Goal: Task Accomplishment & Management: Use online tool/utility

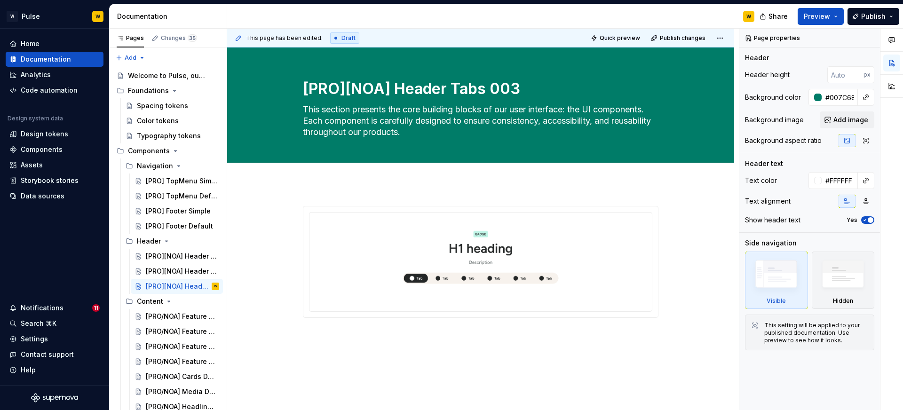
click at [448, 22] on div "W" at bounding box center [494, 16] width 535 height 24
type textarea "*"
click at [45, 150] on div "Components" at bounding box center [42, 149] width 42 height 9
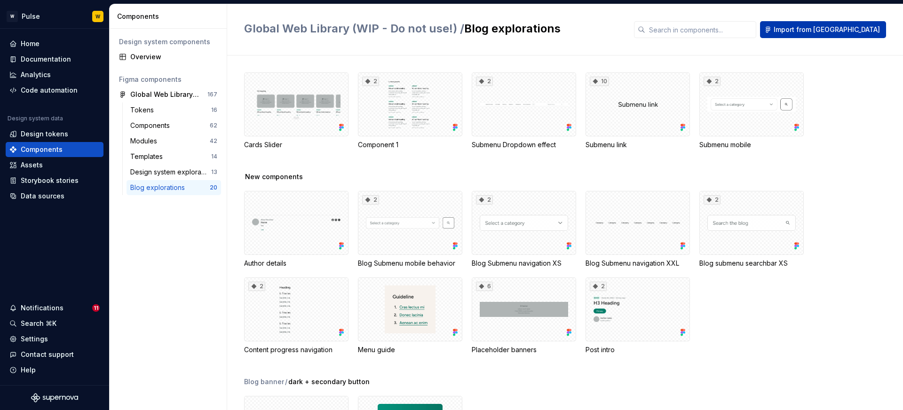
click at [842, 33] on span "Import from [GEOGRAPHIC_DATA]" at bounding box center [827, 29] width 106 height 9
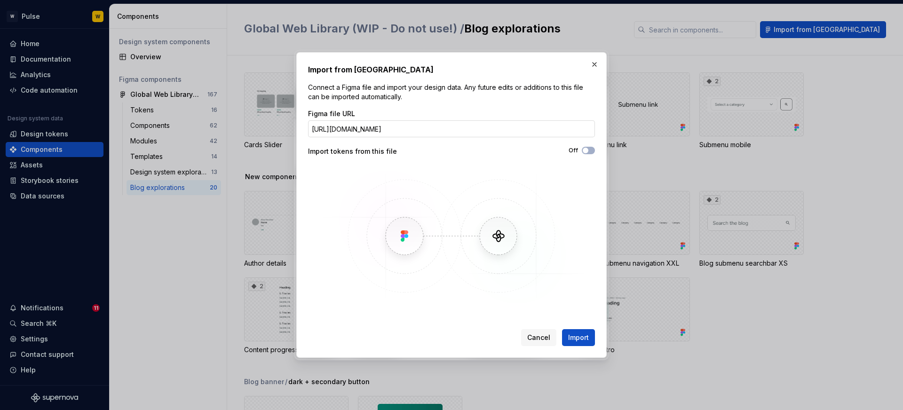
scroll to position [0, 59]
type input "[URL][DOMAIN_NAME]"
click at [567, 331] on button "Import" at bounding box center [578, 337] width 33 height 17
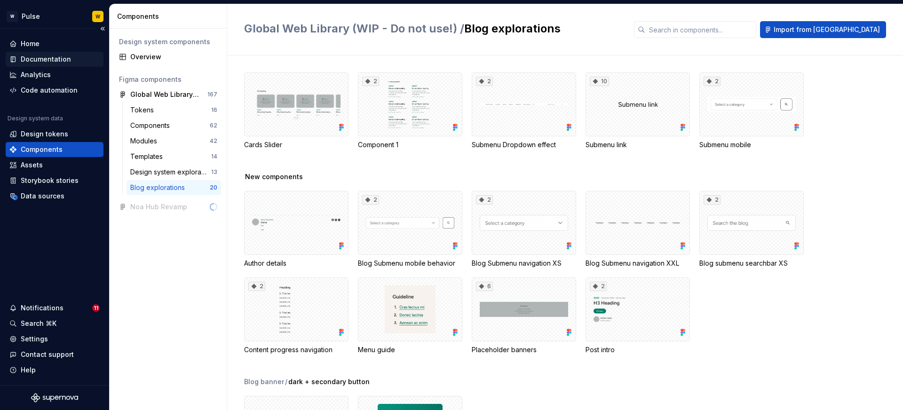
click at [47, 61] on div "Documentation" at bounding box center [46, 59] width 50 height 9
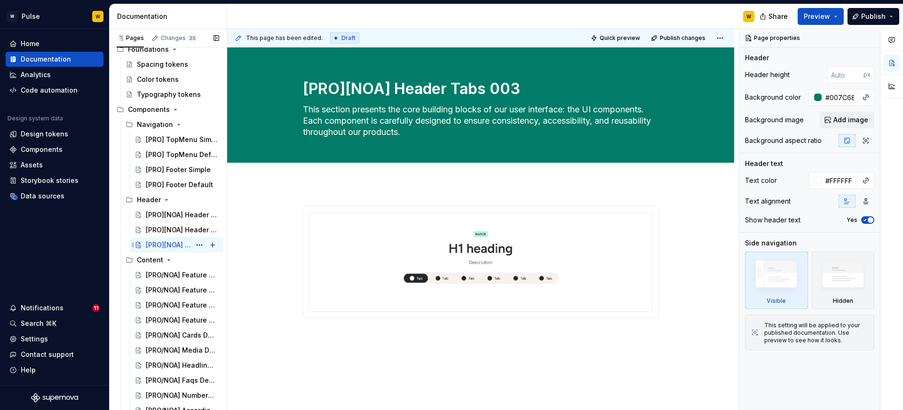
scroll to position [43, 0]
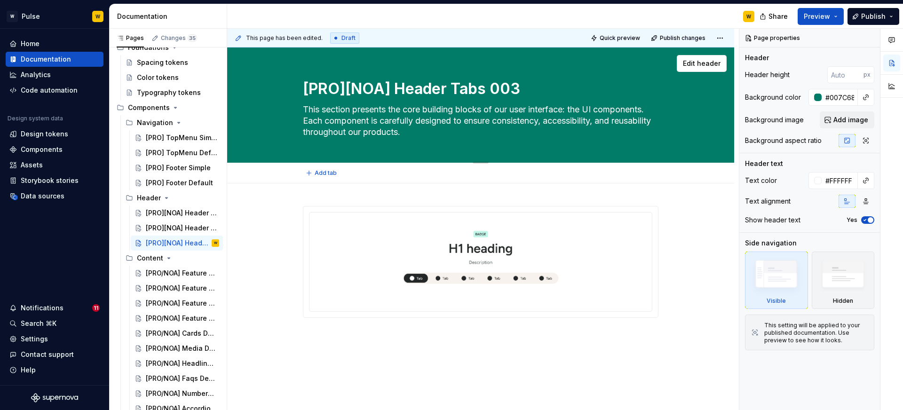
click at [390, 88] on textarea "[PRO][NOA] Header Tabs 003" at bounding box center [479, 89] width 356 height 23
click at [158, 269] on div "[PRO/NOA] Feature Default 004" at bounding box center [168, 273] width 45 height 9
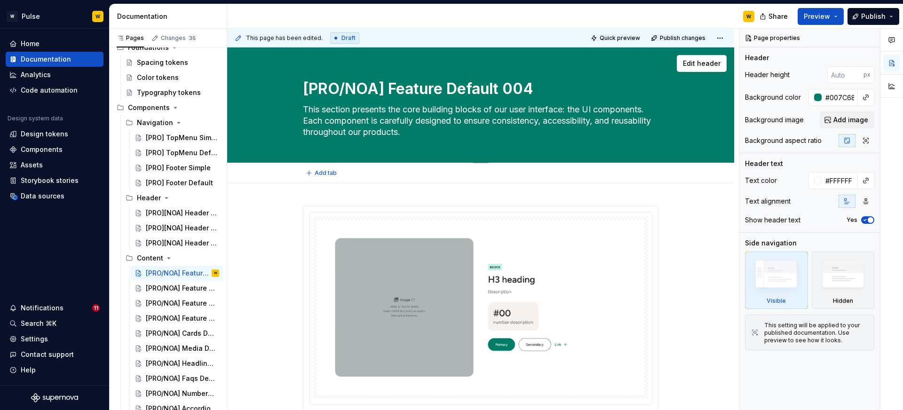
drag, startPoint x: 387, startPoint y: 89, endPoint x: 307, endPoint y: 88, distance: 80.0
click at [307, 88] on textarea "[PRO/NOA] Feature Default 004" at bounding box center [479, 89] width 356 height 23
paste textarea "]["
type textarea "*"
type textarea "[PRO][NOA] Feature Default 004"
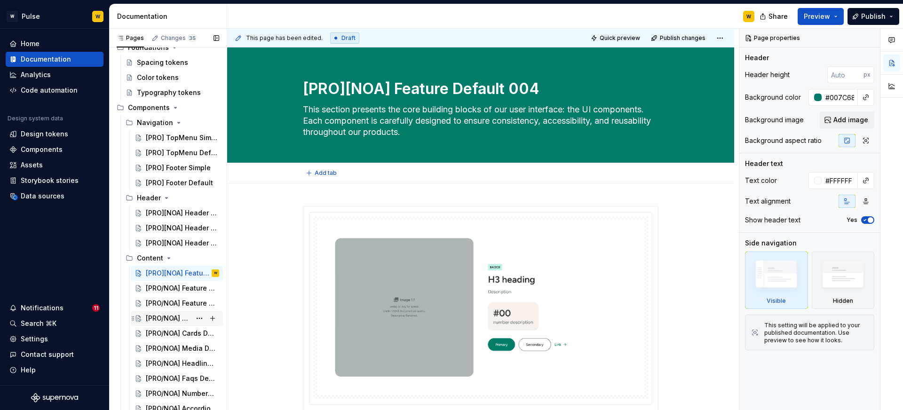
type textarea "*"
type textarea "[PRO][NOA] Feature Default 004"
click at [169, 291] on div "[PRO/NOA] Feature Tabs 005" at bounding box center [168, 288] width 45 height 9
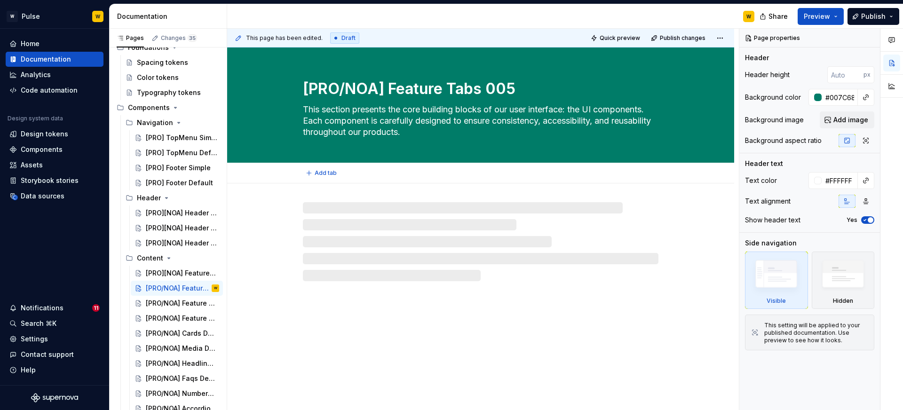
drag, startPoint x: 387, startPoint y: 89, endPoint x: 306, endPoint y: 91, distance: 80.4
click at [306, 91] on textarea "[PRO/NOA] Feature Tabs 005" at bounding box center [479, 89] width 356 height 23
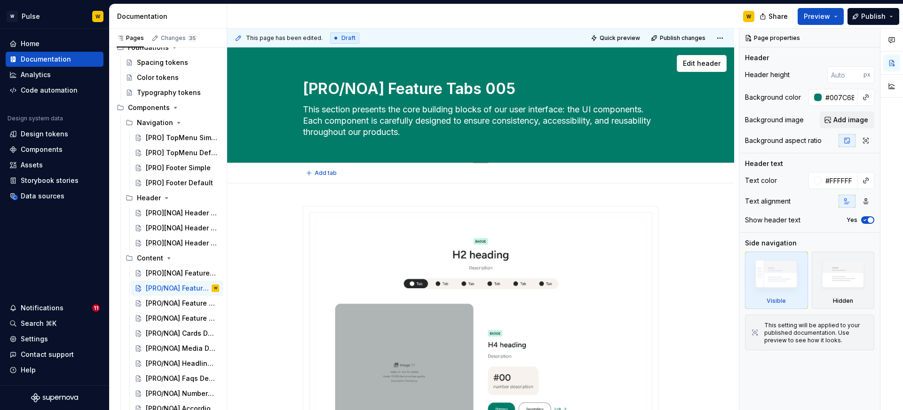
click at [300, 100] on div "[PRO/NOA] Feature Tabs 005 This section presents the core building blocks of ou…" at bounding box center [481, 105] width 432 height 115
click at [386, 88] on textarea "[PRO/NOA] Feature Tabs 005" at bounding box center [479, 89] width 356 height 23
paste textarea "]["
type textarea "*"
type textarea "[PRO][NOA] Feature Tabs 005"
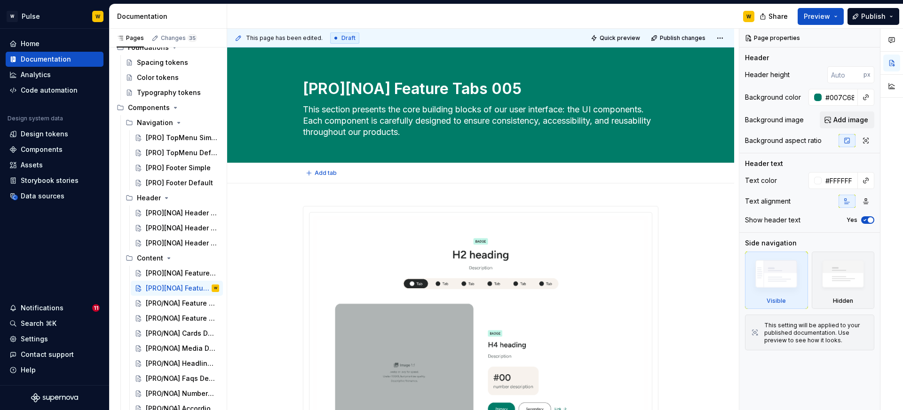
type textarea "*"
type textarea "[PRO][NOA] Feature Tabs 005"
click at [175, 304] on div "[PRO/NOA] Feature Scroll 006" at bounding box center [168, 303] width 45 height 9
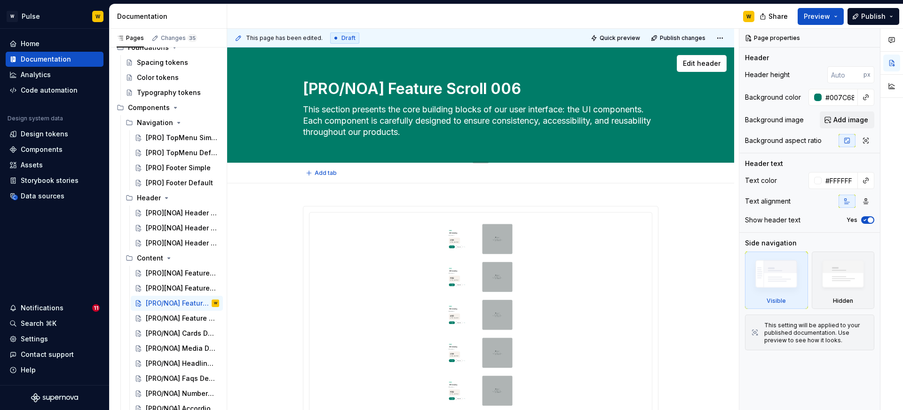
drag, startPoint x: 387, startPoint y: 88, endPoint x: 307, endPoint y: 91, distance: 80.0
click at [307, 91] on textarea "[PRO/NOA] Feature Scroll 006" at bounding box center [479, 89] width 356 height 23
paste textarea "]["
type textarea "*"
type textarea "[PRO][NOA] Feature Scroll 006"
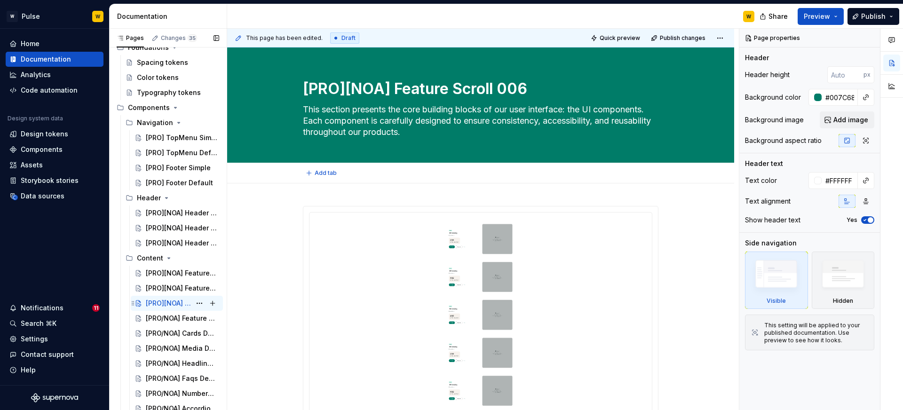
type textarea "*"
type textarea "[PRO][NOA] Feature Scroll 006"
click at [175, 321] on div "[PRO/NOA] Feature Social Proof 007" at bounding box center [168, 318] width 45 height 9
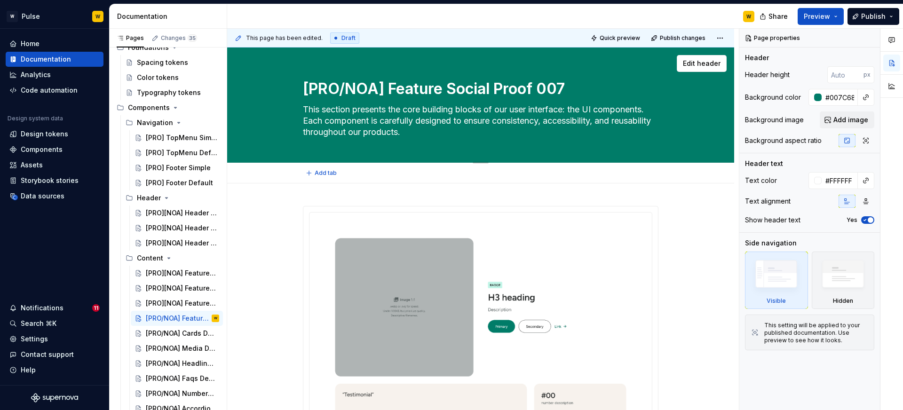
drag, startPoint x: 366, startPoint y: 90, endPoint x: 304, endPoint y: 89, distance: 62.1
click at [304, 89] on textarea "[PRO/NOA] Feature Social Proof 007" at bounding box center [479, 89] width 356 height 23
paste textarea "]["
type textarea "*"
type textarea "[PRO][NOA] Feature Social Proof 007"
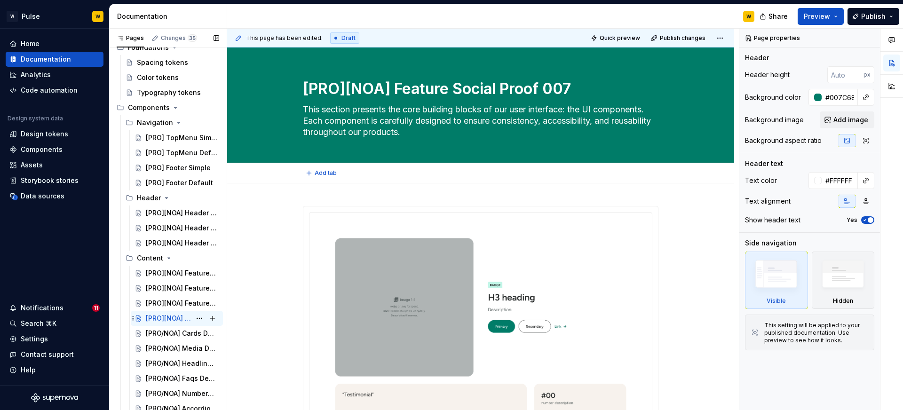
type textarea "*"
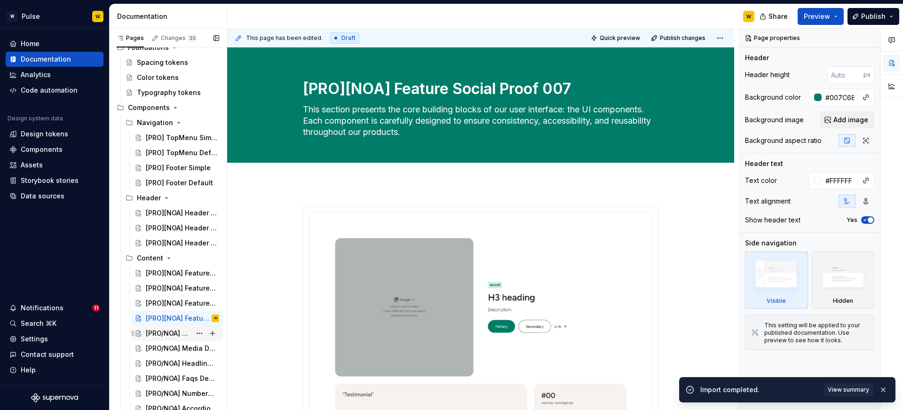
type textarea "[PRO][NOA] Feature Social Proof 007"
click at [167, 330] on div "[PRO/NOA] Cards Default 014" at bounding box center [168, 333] width 45 height 9
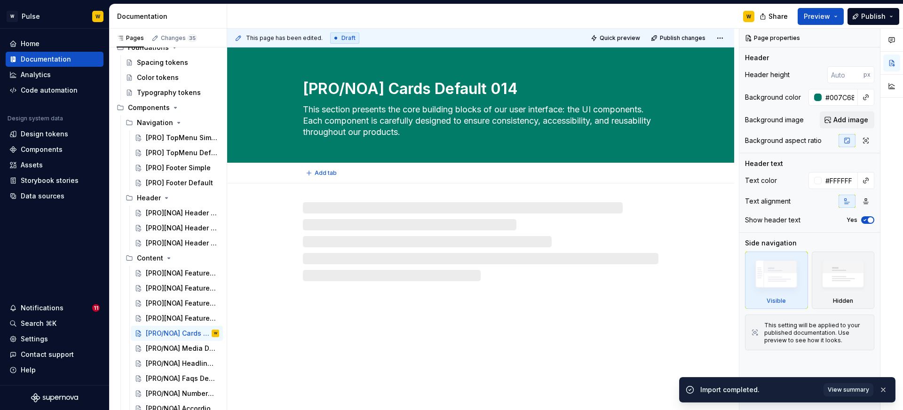
drag, startPoint x: 385, startPoint y: 87, endPoint x: 300, endPoint y: 89, distance: 85.6
click at [300, 89] on div "[PRO/NOA] Cards Default 014 This section presents the core building blocks of o…" at bounding box center [481, 105] width 432 height 115
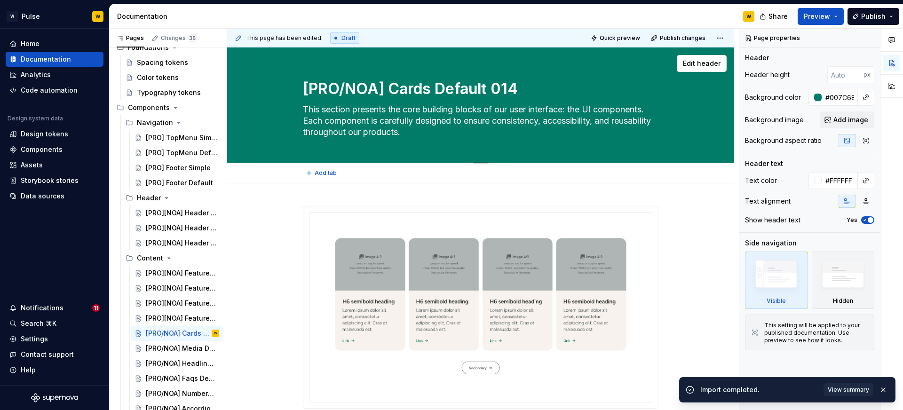
paste textarea "]["
type textarea "*"
type textarea "[PRO][NOA] Cards Default 014"
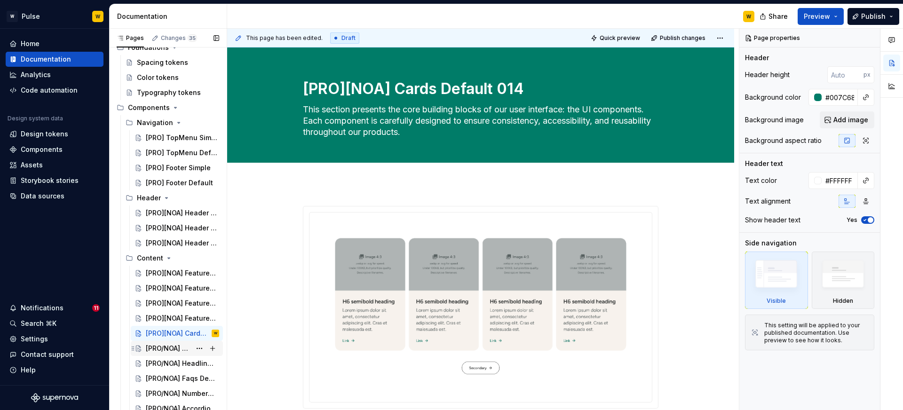
type textarea "*"
type textarea "[PRO][NOA] Cards Default 014"
click at [156, 348] on div "[PRO/NOA] Media Default 015" at bounding box center [168, 348] width 45 height 9
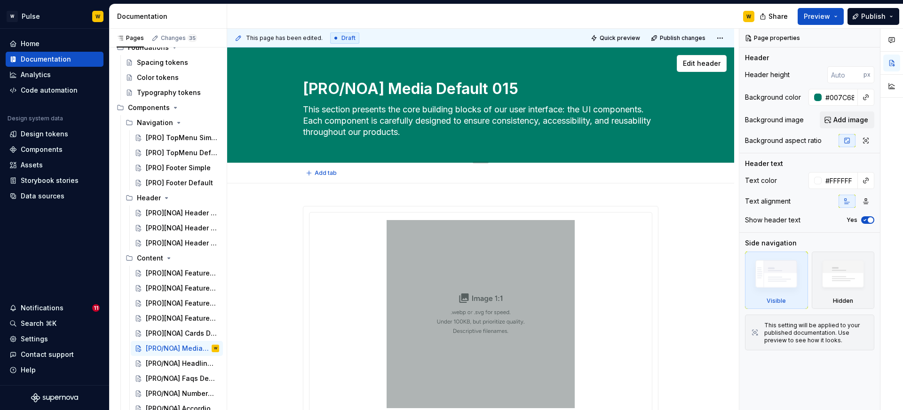
drag, startPoint x: 385, startPoint y: 86, endPoint x: 305, endPoint y: 89, distance: 80.5
click at [305, 89] on textarea "[PRO/NOA] Media Default 015" at bounding box center [479, 89] width 356 height 23
paste textarea "]["
type textarea "*"
type textarea "[PRO][NOA] Media Default 015"
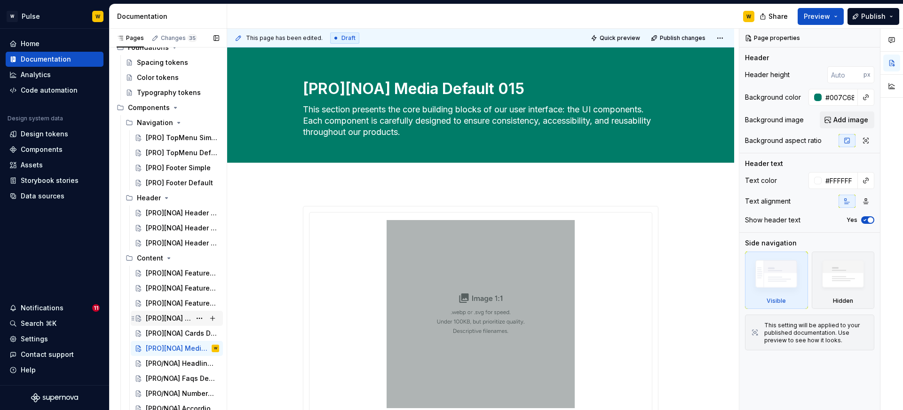
type textarea "*"
type textarea "[PRO][NOA] Media Default 015"
click at [154, 366] on div "[PRO/NOA] Headline Default 016" at bounding box center [168, 363] width 45 height 9
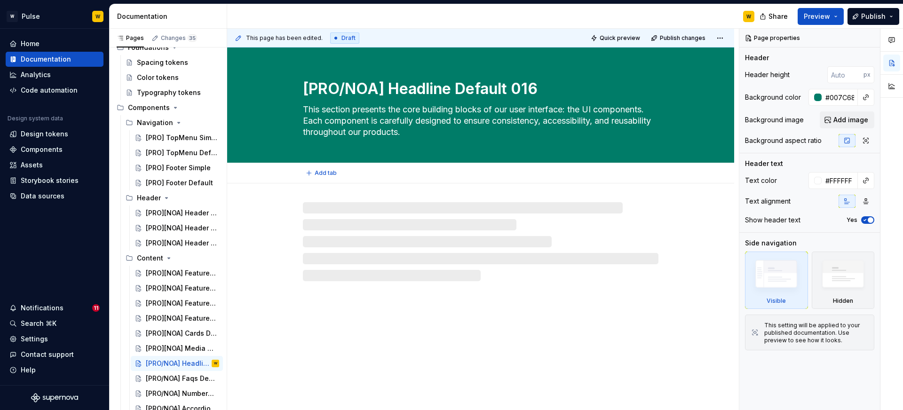
drag, startPoint x: 388, startPoint y: 90, endPoint x: 305, endPoint y: 89, distance: 82.8
click at [305, 89] on textarea "[PRO/NOA] Headline Default 016" at bounding box center [479, 89] width 356 height 23
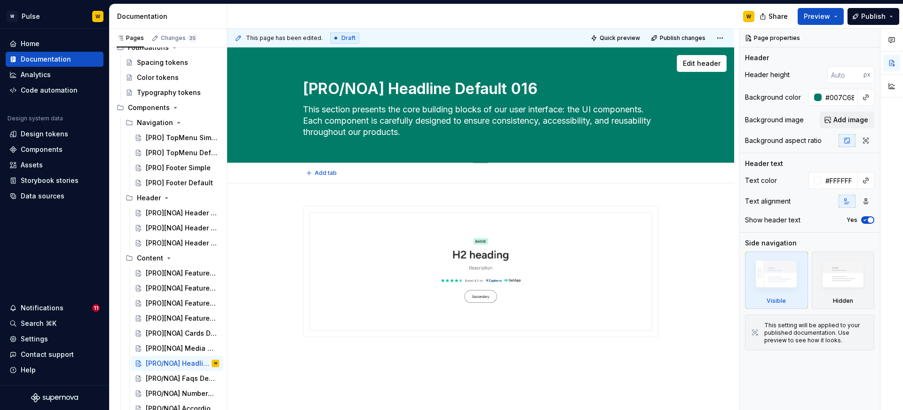
paste textarea "]["
type textarea "*"
type textarea "[PRO][NOA] Headline Default 016"
type textarea "*"
type textarea "[PRO][NOA] Headline Default 016"
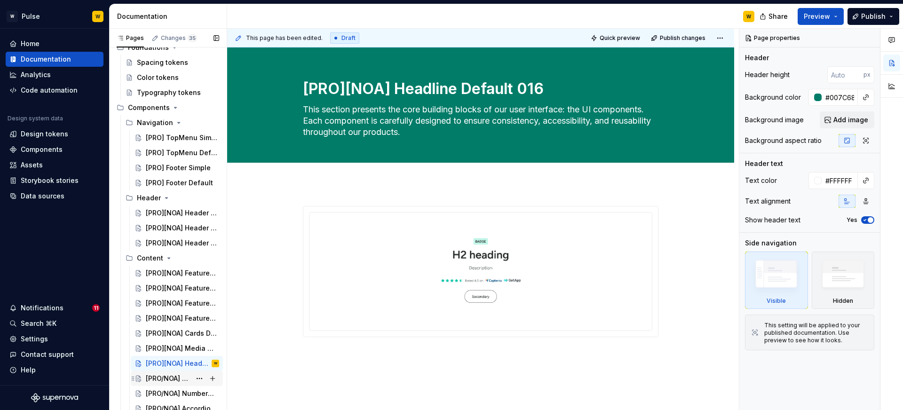
click at [170, 374] on div "[PRO/NOA] Faqs Default 017" at bounding box center [168, 378] width 45 height 9
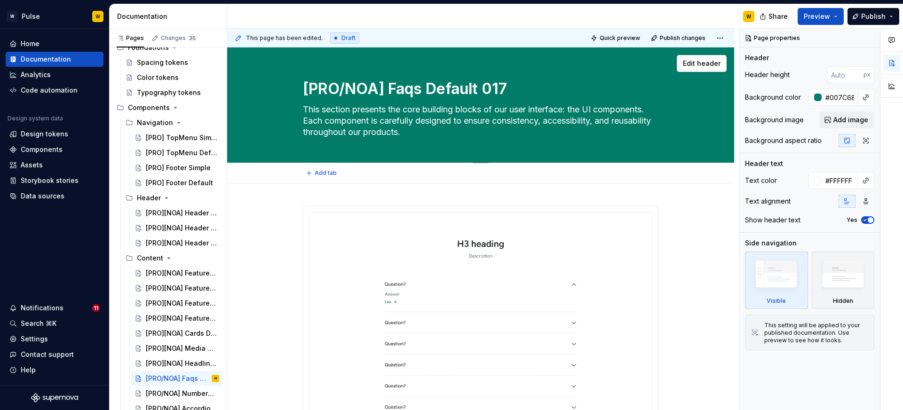
drag, startPoint x: 387, startPoint y: 89, endPoint x: 304, endPoint y: 89, distance: 82.8
click at [304, 89] on textarea "[PRO/NOA] Faqs Default 017" at bounding box center [479, 89] width 356 height 23
click at [271, 139] on div "[PRO/NOA] Faqs Default 017 This section presents the core building blocks of ou…" at bounding box center [481, 105] width 432 height 115
click at [386, 92] on textarea "[PRO/NOA] Faqs Default 017" at bounding box center [479, 89] width 356 height 23
paste textarea "]["
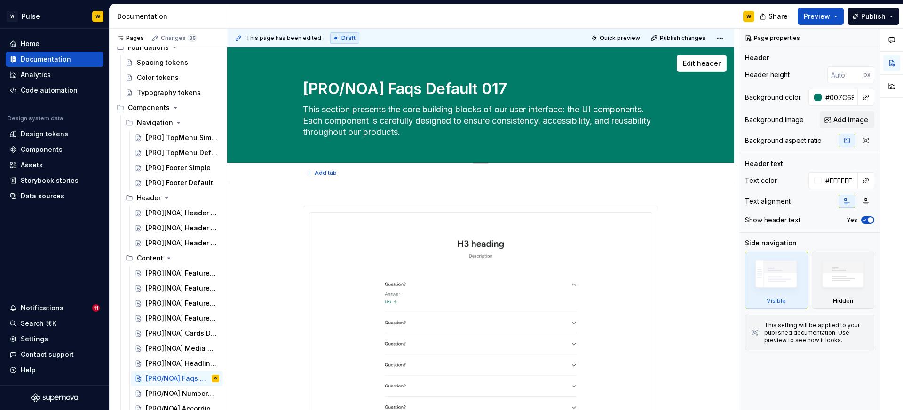
type textarea "*"
type textarea "[PRO][NOA] Faqs Default 017"
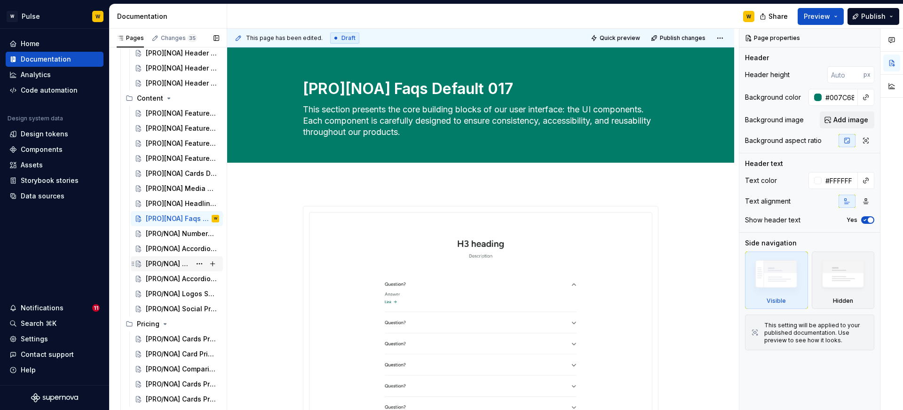
type textarea "*"
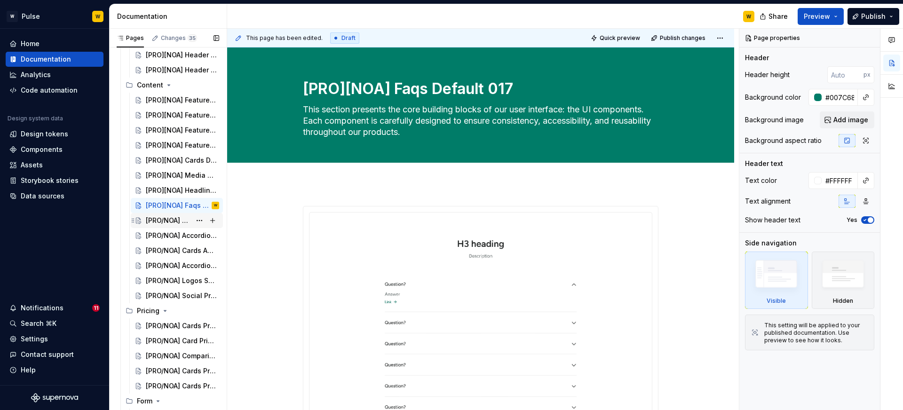
type textarea "[PRO][NOA] Faqs Default 017"
drag, startPoint x: 162, startPoint y: 223, endPoint x: 166, endPoint y: 222, distance: 5.1
click at [162, 223] on div "[PRO/NOA] Numbers Default 020" at bounding box center [168, 220] width 45 height 9
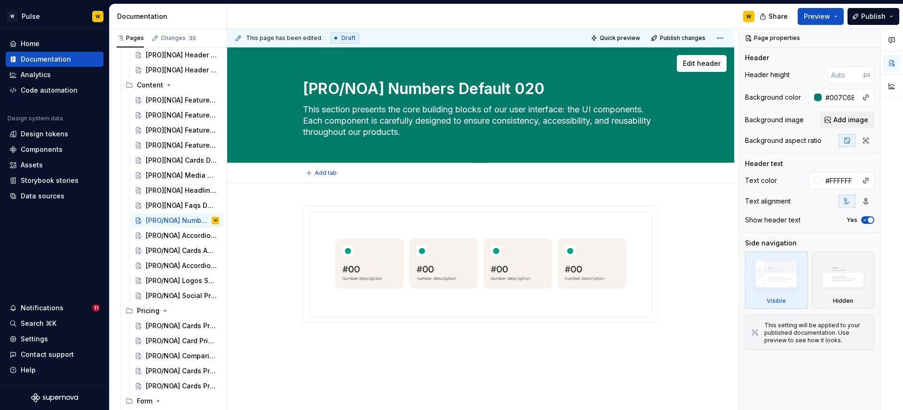
drag, startPoint x: 365, startPoint y: 87, endPoint x: 385, endPoint y: 84, distance: 20.0
click at [385, 84] on textarea "[PRO/NOA] Numbers Default 020" at bounding box center [479, 89] width 356 height 23
paste textarea "]["
type textarea "*"
type textarea "[PRO][NOA] Numbers Default 020"
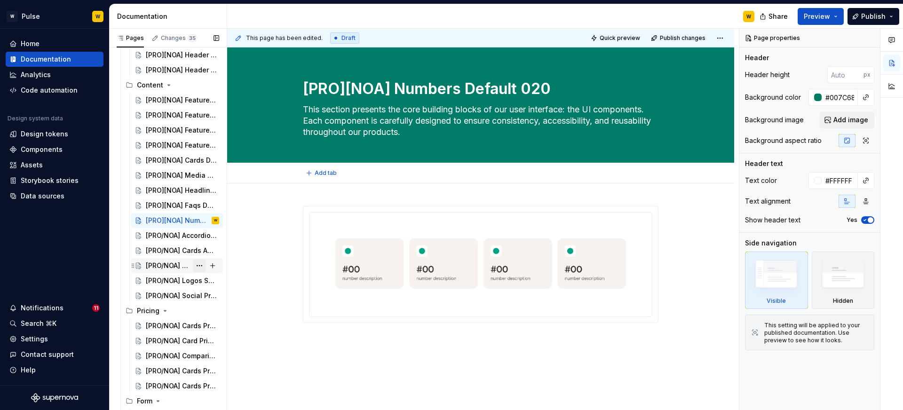
type textarea "*"
type textarea "[PRO][NOA] Numbers Default 020"
click at [160, 239] on div "[PRO/NOA] Accordion default 021" at bounding box center [168, 235] width 45 height 9
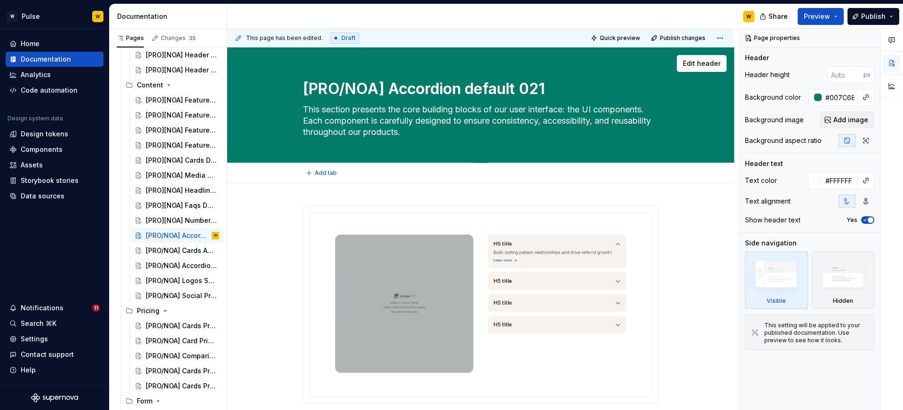
scroll to position [0, 0]
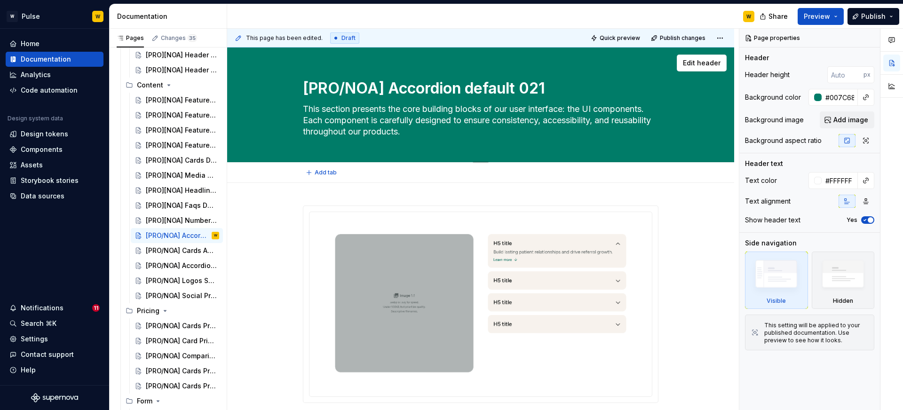
click at [386, 87] on textarea "[PRO/NOA] Accordion default 021" at bounding box center [479, 88] width 356 height 23
paste textarea "]["
type textarea "*"
type textarea "[PRO][NOA] Accordion default 021"
type textarea "*"
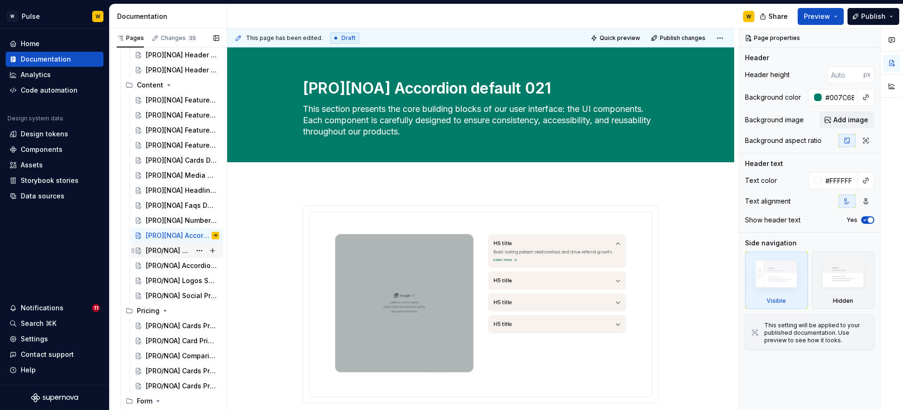
type textarea "[PRO][NOA] Accordion default 021"
click at [157, 253] on div "[PRO/NOA] Cards Advanced 022" at bounding box center [168, 250] width 45 height 9
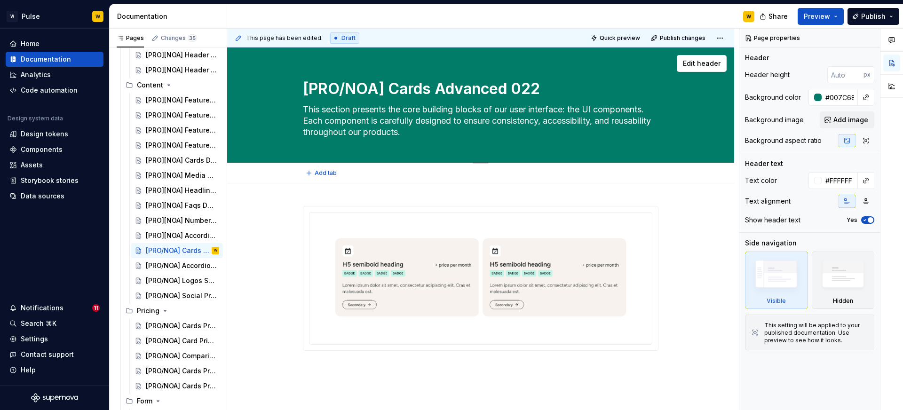
drag, startPoint x: 305, startPoint y: 88, endPoint x: 387, endPoint y: 87, distance: 81.8
click at [387, 87] on textarea "[PRO/NOA] Cards Advanced 022" at bounding box center [479, 89] width 356 height 23
paste textarea "]["
type textarea "*"
type textarea "[PRO][NOA] Cards Advanced 022"
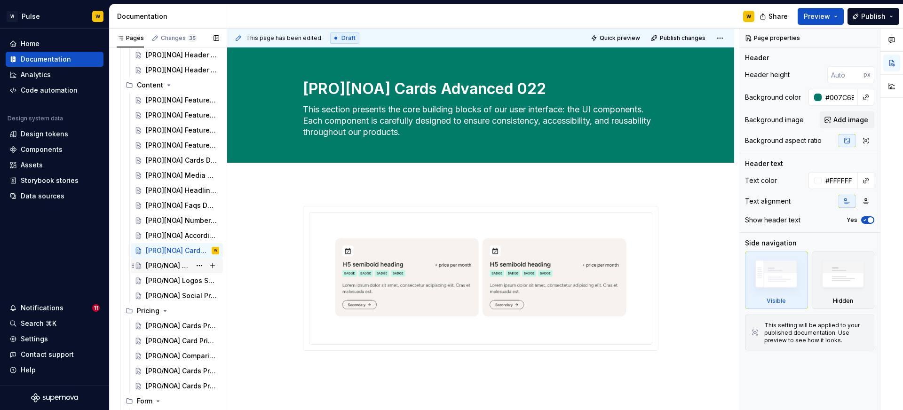
type textarea "*"
type textarea "[PRO][NOA] Cards Advanced 022"
click at [167, 261] on div "[PRO/NOA] Accordion Scroll 025" at bounding box center [168, 265] width 45 height 9
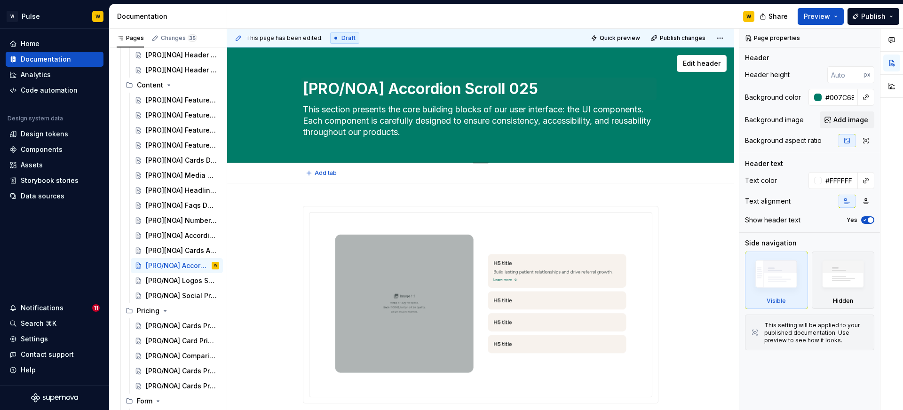
drag, startPoint x: 328, startPoint y: 87, endPoint x: 385, endPoint y: 86, distance: 56.9
click at [385, 86] on div "[PRO/NOA] Accordion Scroll 025 This section presents the core building blocks o…" at bounding box center [481, 105] width 432 height 115
click at [385, 86] on textarea "[PRO/NOA] Accordion Scroll 025" at bounding box center [479, 89] width 356 height 23
paste textarea "]["
type textarea "*"
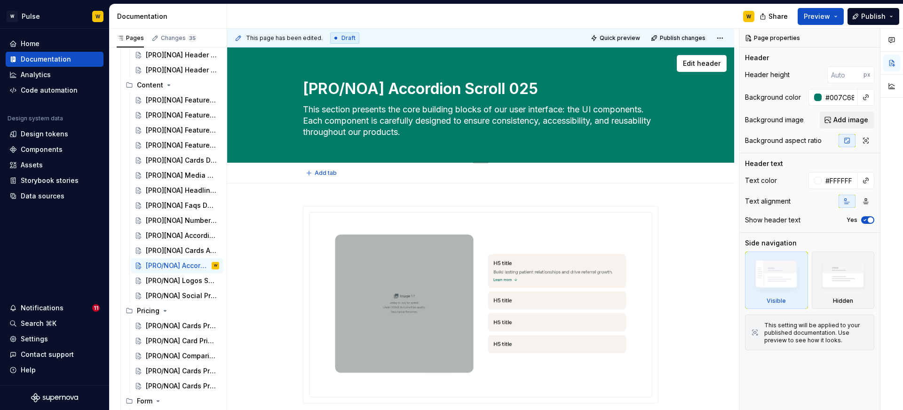
type textarea "[PRO][NOA] Accordion Scroll 025"
type textarea "*"
type textarea "[PRO][NOA] Accordion Scroll 025"
click at [163, 277] on div "[PRO/NOA] Logos Showcase 029" at bounding box center [168, 280] width 45 height 9
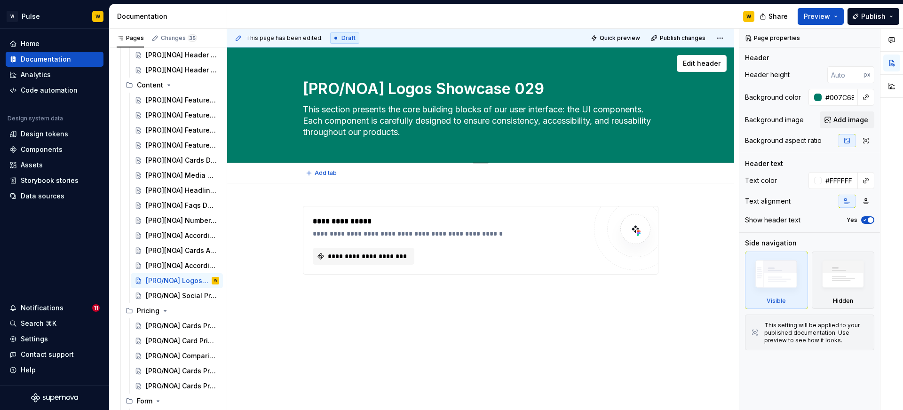
drag, startPoint x: 385, startPoint y: 90, endPoint x: 305, endPoint y: 91, distance: 80.0
click at [305, 91] on textarea "[PRO/NOA] Logos Showcase 029" at bounding box center [479, 89] width 356 height 23
paste textarea "]["
type textarea "*"
type textarea "[PRO][NOA] Logos Showcase 029"
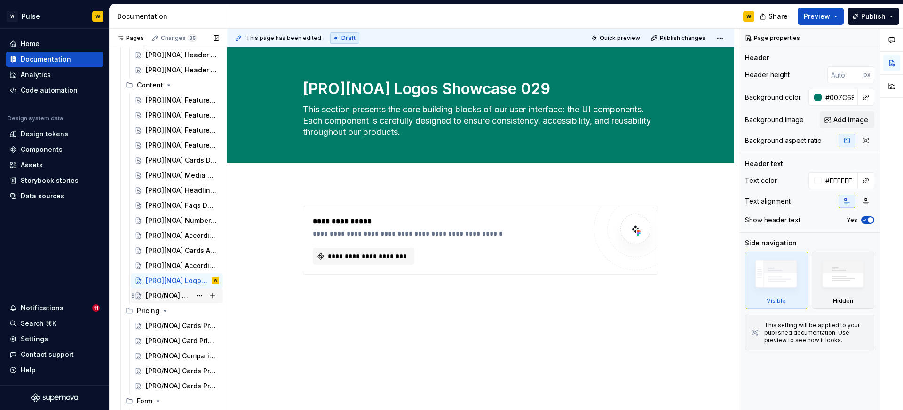
type textarea "*"
type textarea "[PRO][NOA] Logos Showcase 029"
click at [169, 294] on div "[PRO/NOA] Social Proof Notification 031" at bounding box center [168, 295] width 45 height 9
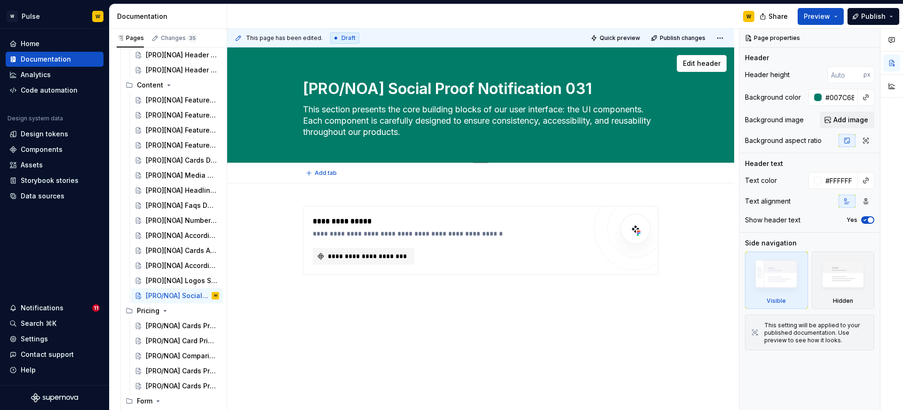
drag, startPoint x: 306, startPoint y: 85, endPoint x: 388, endPoint y: 87, distance: 81.9
click at [388, 87] on textarea "[PRO/NOA] Social Proof Notification 031" at bounding box center [479, 89] width 356 height 23
paste textarea "]["
type textarea "*"
type textarea "[PRO][NOA] Social Proof Notification 031"
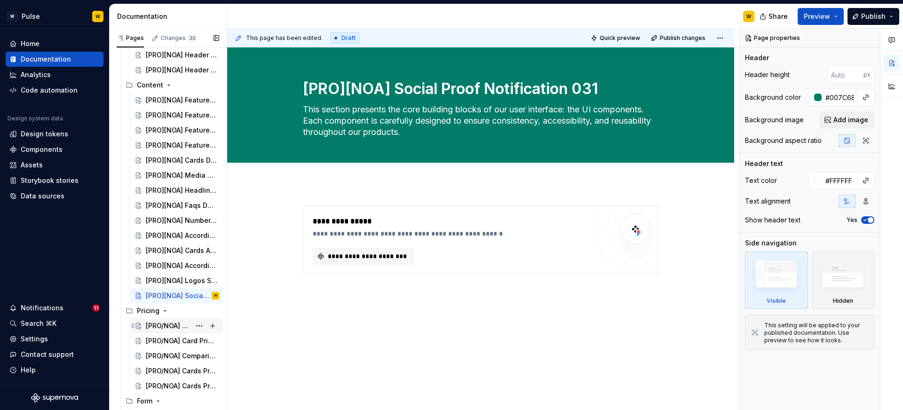
type textarea "*"
type textarea "[PRO][NOA] Social Proof Notification 031"
click at [159, 328] on div "[PRO/NOA] Cards Pricing Plans 023" at bounding box center [168, 325] width 45 height 9
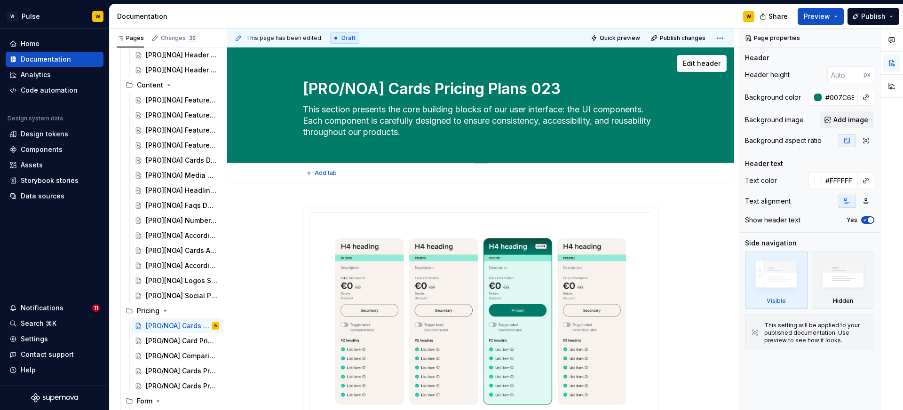
drag, startPoint x: 307, startPoint y: 87, endPoint x: 386, endPoint y: 87, distance: 79.5
click at [386, 87] on textarea "[PRO/NOA] Cards Pricing Plans 023" at bounding box center [479, 89] width 356 height 23
paste textarea "]["
type textarea "*"
type textarea "[PRO][NOA] Cards Pricing Plans 023"
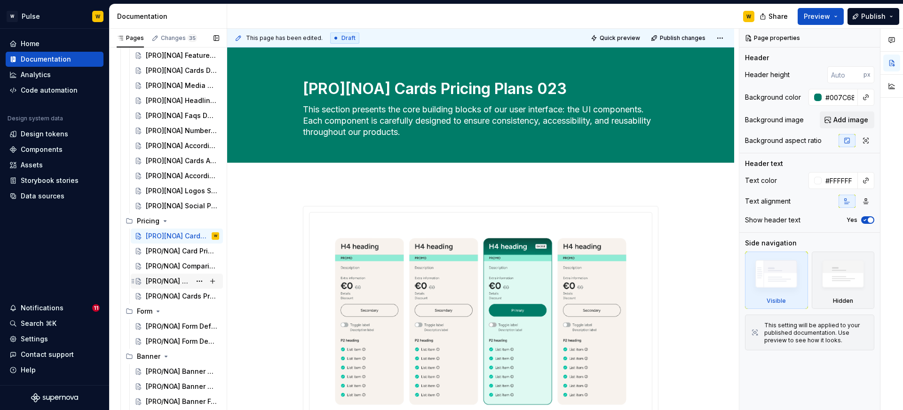
scroll to position [334, 0]
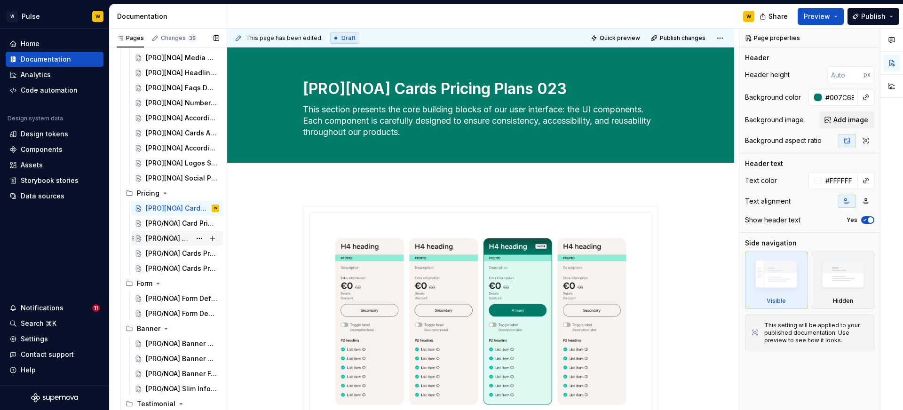
type textarea "*"
type textarea "[PRO][NOA] Cards Pricing Plans 023"
drag, startPoint x: 163, startPoint y: 223, endPoint x: 201, endPoint y: 206, distance: 41.7
click at [163, 223] on div "[PRO/NOA] Card Pricing Product 024" at bounding box center [181, 223] width 71 height 9
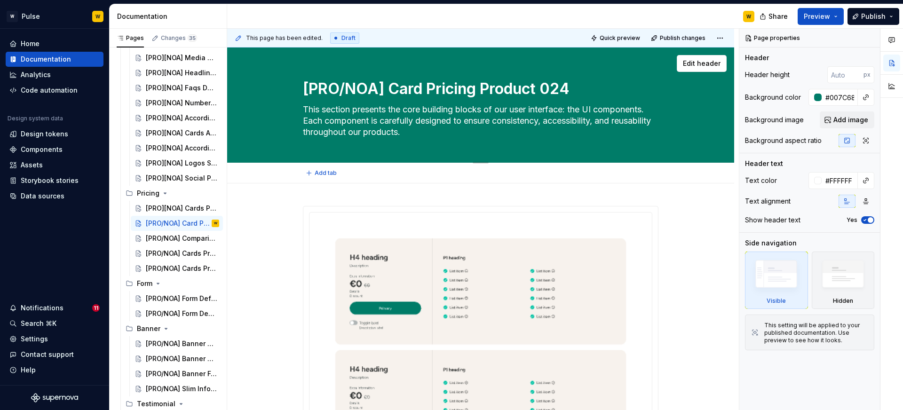
drag, startPoint x: 306, startPoint y: 91, endPoint x: 387, endPoint y: 87, distance: 80.6
click at [387, 87] on textarea "[PRO/NOA] Card Pricing Product 024" at bounding box center [479, 89] width 356 height 23
paste textarea "]["
type textarea "*"
type textarea "[PRO][NOA] Card Pricing Product 024"
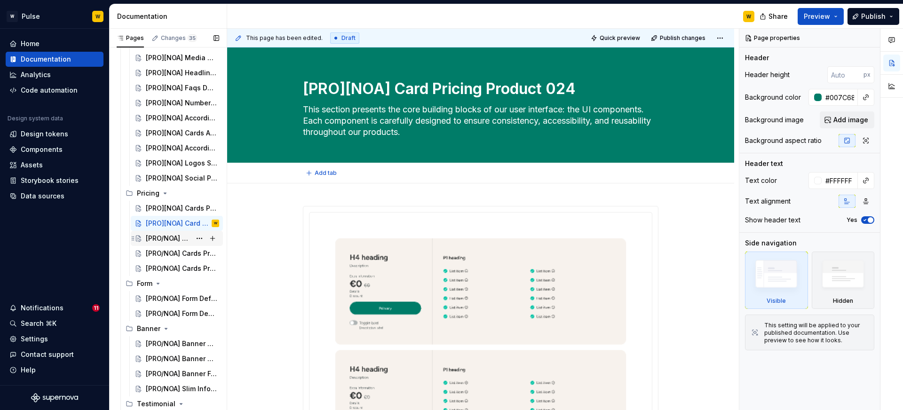
type textarea "*"
type textarea "[PRO][NOA] Card Pricing Product 024"
click at [173, 243] on div "[PRO/NOA] Comparison Table 026" at bounding box center [182, 238] width 73 height 13
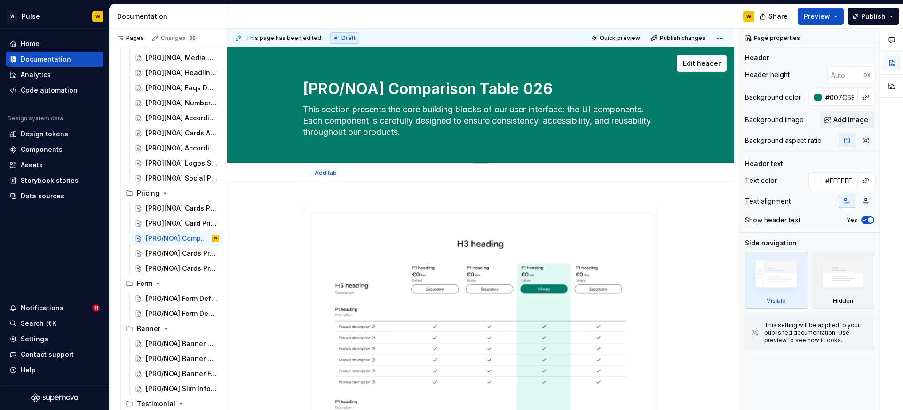
drag, startPoint x: 306, startPoint y: 86, endPoint x: 389, endPoint y: 85, distance: 82.8
click at [389, 85] on textarea "[PRO/NOA] Comparison Table 026" at bounding box center [479, 89] width 356 height 23
paste textarea "][NOA]"
type textarea "*"
type textarea "[PRO][NOA]Comparison Table 026"
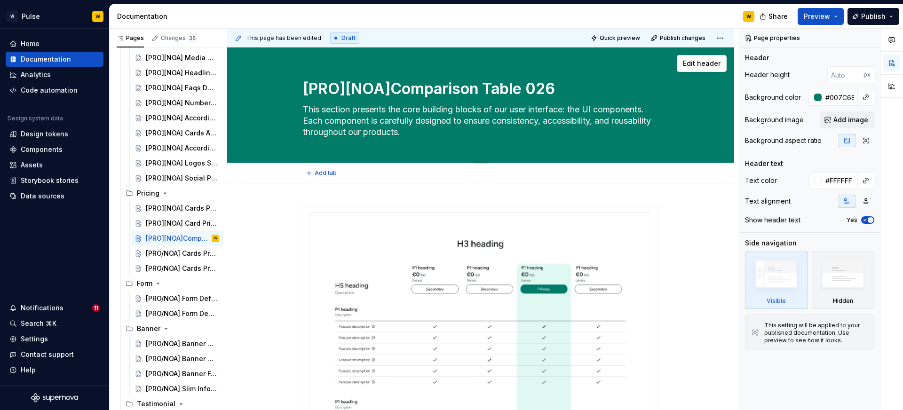
type textarea "*"
type textarea "[PRO][NOA] Comparison Table 026"
type textarea "*"
type textarea "[PRO][NOA] Comparison Table 026"
click at [161, 249] on div "[PRO/NOA] Cards Pricing Product Multi 030" at bounding box center [168, 253] width 45 height 9
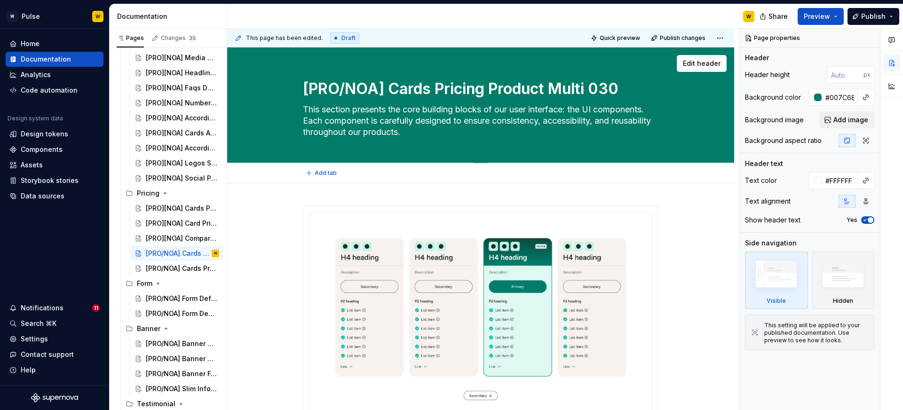
drag, startPoint x: 306, startPoint y: 91, endPoint x: 385, endPoint y: 89, distance: 79.0
click at [385, 89] on textarea "[PRO/NOA] Cards Pricing Product Multi 030" at bounding box center [479, 89] width 356 height 23
paste textarea "]["
type textarea "*"
type textarea "[PRO][NOA] Cards Pricing Product Multi 030"
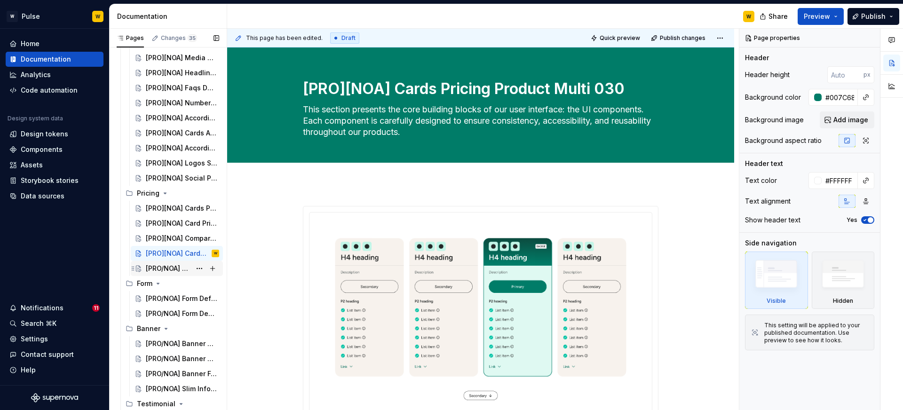
type textarea "*"
type textarea "[PRO][NOA] Cards Pricing Product Multi 030"
click at [156, 267] on div "[PRO/NOA] Cards Pricing Comparison 027" at bounding box center [168, 268] width 45 height 9
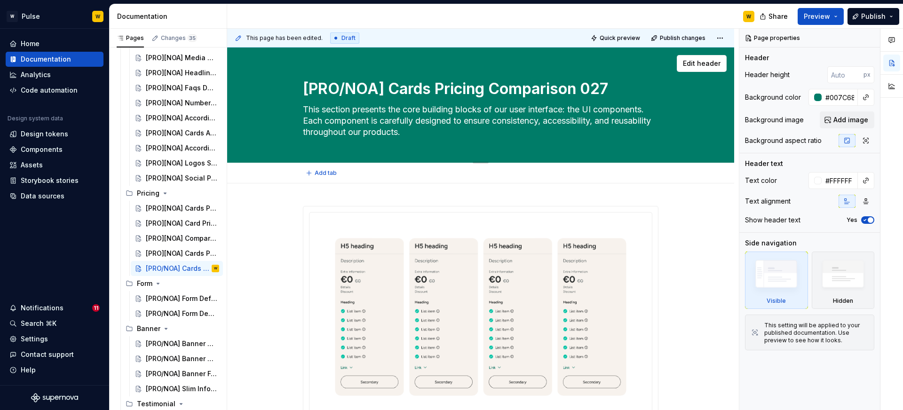
drag, startPoint x: 306, startPoint y: 85, endPoint x: 384, endPoint y: 85, distance: 77.6
click at [384, 85] on textarea "[PRO/NOA] Cards Pricing Comparison 027" at bounding box center [479, 89] width 356 height 23
paste textarea "]["
type textarea "*"
type textarea "[PRO][NOA] Cards Pricing Comparison 027"
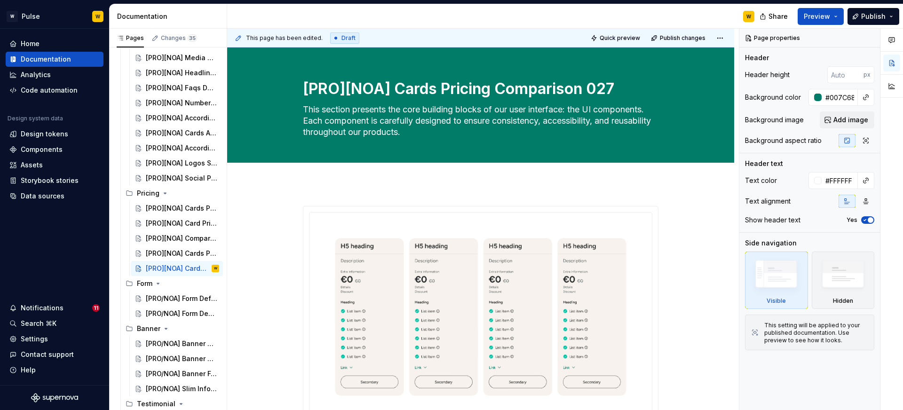
type textarea "*"
type textarea "[PRO][NOA] Cards Pricing Comparison 027"
click at [158, 294] on div "[PRO/NOA] Form Default 009" at bounding box center [168, 298] width 45 height 9
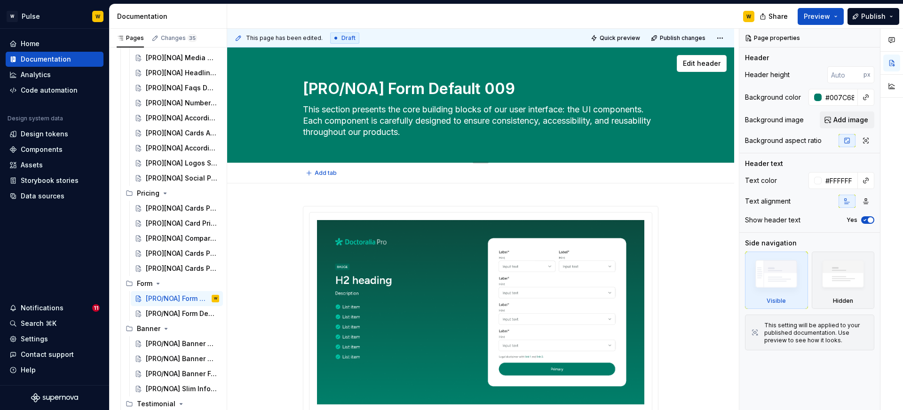
drag, startPoint x: 305, startPoint y: 89, endPoint x: 385, endPoint y: 87, distance: 79.5
click at [385, 87] on textarea "[PRO/NOA] Form Default 009" at bounding box center [479, 89] width 356 height 23
paste textarea "]["
type textarea "*"
type textarea "[PRO][NOA] Form Default 009"
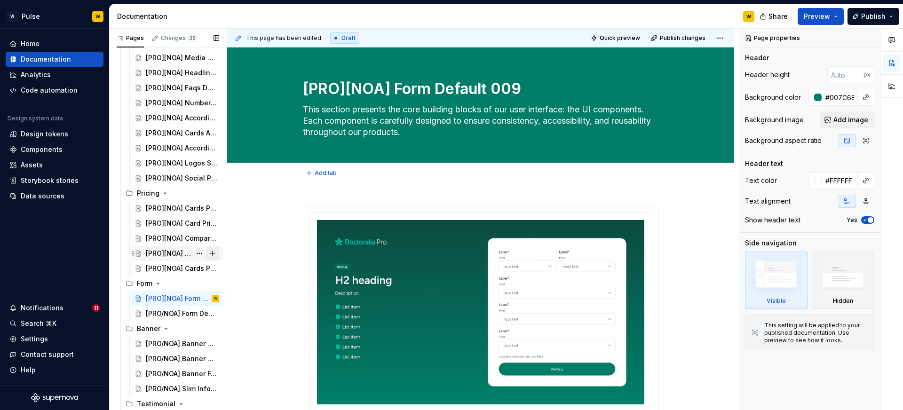
type textarea "*"
type textarea "[PRO][NOA] Form Default 009"
click at [172, 316] on div "[PRO/NOA] Form Demo 010" at bounding box center [168, 313] width 45 height 9
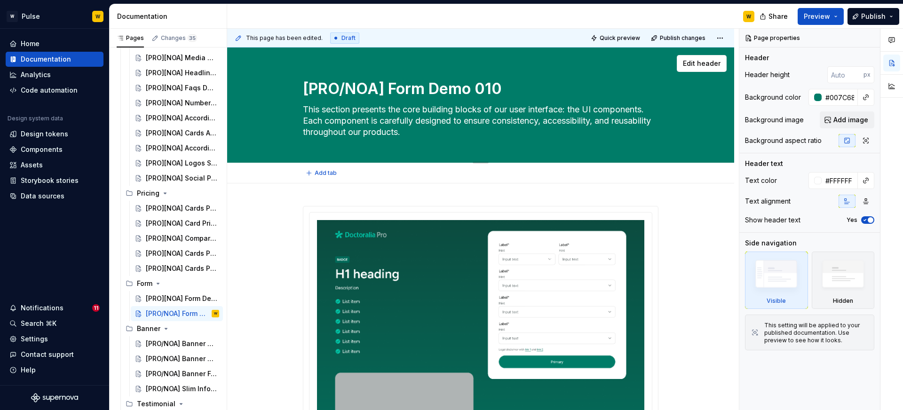
drag, startPoint x: 337, startPoint y: 86, endPoint x: 387, endPoint y: 82, distance: 50.0
click at [387, 82] on textarea "[PRO/NOA] Form Demo 010" at bounding box center [479, 89] width 356 height 23
paste textarea "]["
type textarea "*"
type textarea "[PRO][NOA] Form Demo 010"
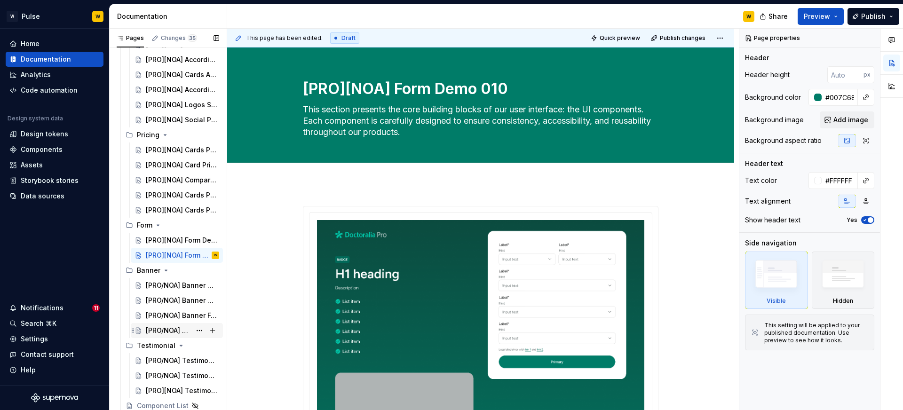
scroll to position [423, 0]
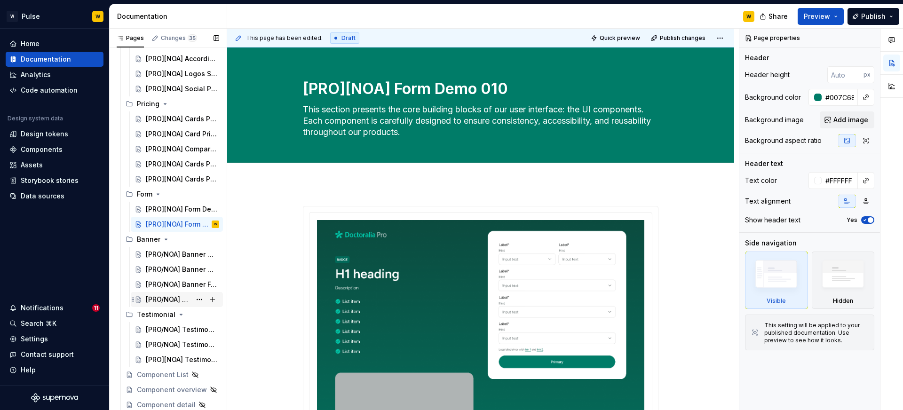
type textarea "*"
type textarea "[PRO][NOA] Form Demo 010"
click at [173, 255] on div "[PRO/NOA] Banner Default 011" at bounding box center [168, 254] width 45 height 9
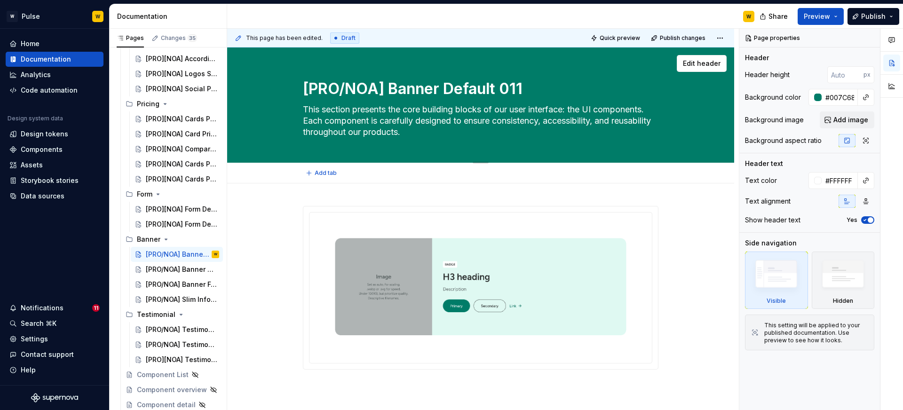
drag, startPoint x: 305, startPoint y: 88, endPoint x: 388, endPoint y: 86, distance: 82.8
click at [388, 86] on textarea "[PRO/NOA] Banner Default 011" at bounding box center [479, 89] width 356 height 23
paste textarea "][NOA]"
type textarea "*"
type textarea "[PRO][NOA]Banner Default 011"
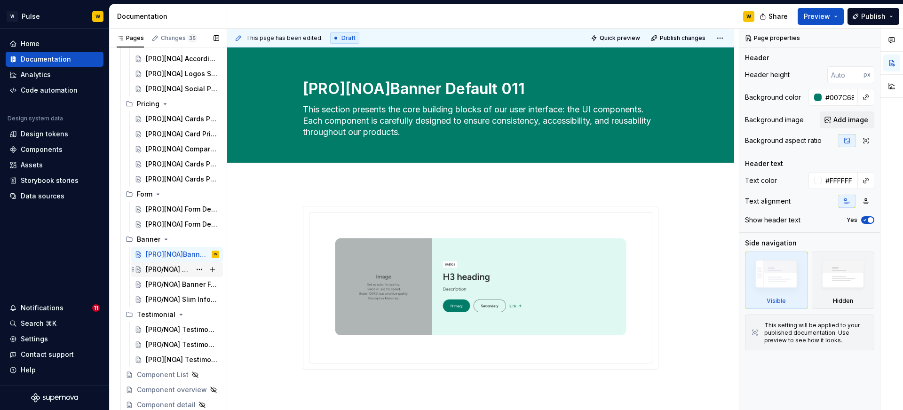
type textarea "*"
type textarea "[PRO][NOA] Banner Default 011"
type textarea "*"
type textarea "[PRO][NOA] Banner Default 011"
click at [166, 270] on div "[PRO/NOA] Banner CTA 012" at bounding box center [168, 269] width 45 height 9
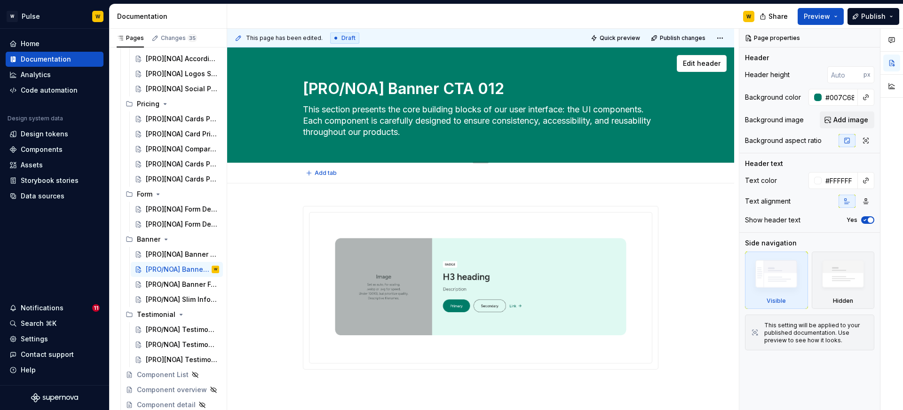
drag, startPoint x: 317, startPoint y: 87, endPoint x: 385, endPoint y: 88, distance: 68.2
click at [385, 88] on textarea "[PRO/NOA] Banner CTA 012" at bounding box center [479, 89] width 356 height 23
paste textarea "]["
type textarea "*"
type textarea "[PRO][NOA] Banner CTA 012"
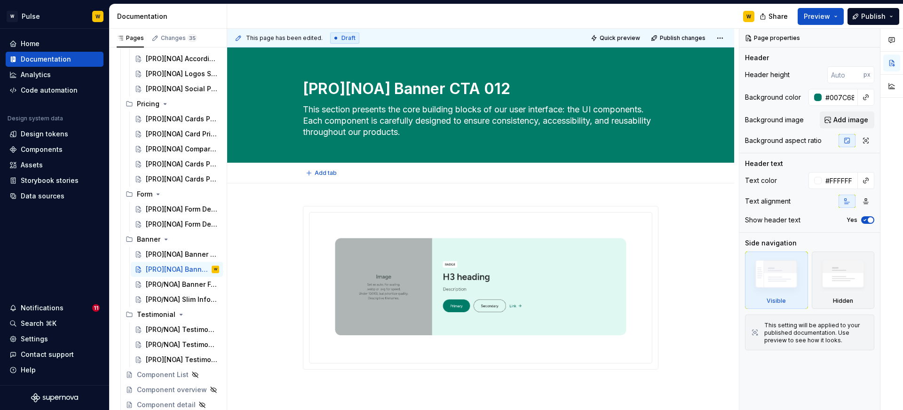
type textarea "*"
type textarea "[PRO][NOA] Banner CTA 012"
click at [166, 280] on div "[PRO/NOA] Banner Form 013" at bounding box center [168, 284] width 45 height 9
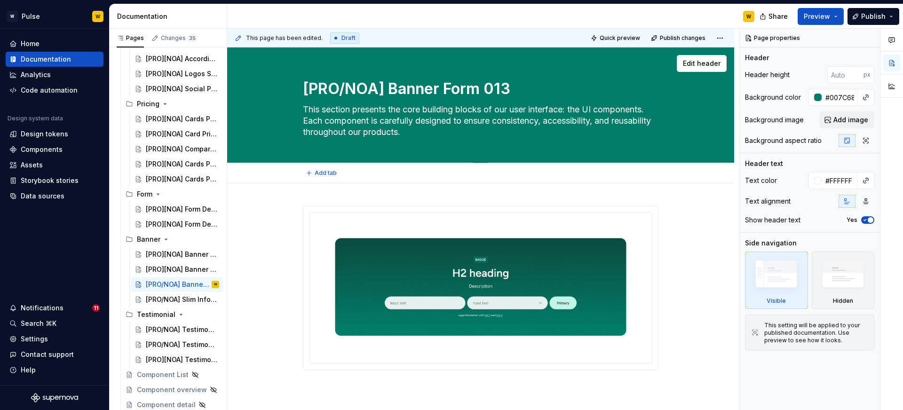
drag, startPoint x: 346, startPoint y: 84, endPoint x: 385, endPoint y: 84, distance: 39.0
click at [385, 84] on textarea "[PRO/NOA] Banner Form 013" at bounding box center [479, 89] width 356 height 23
paste textarea "]["
type textarea "*"
type textarea "[PRO][NOA] Banner Form 013"
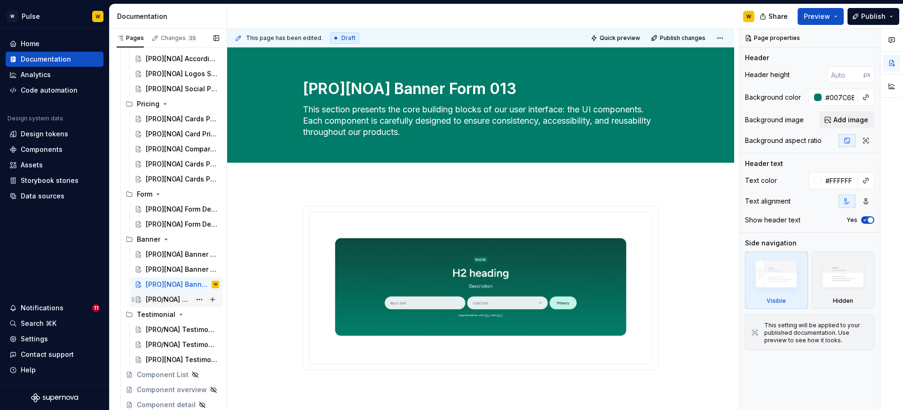
type textarea "*"
type textarea "[PRO][NOA] Banner Form 013"
click at [158, 301] on div "[PRO/NOA] Slim Informational 028" at bounding box center [168, 299] width 45 height 9
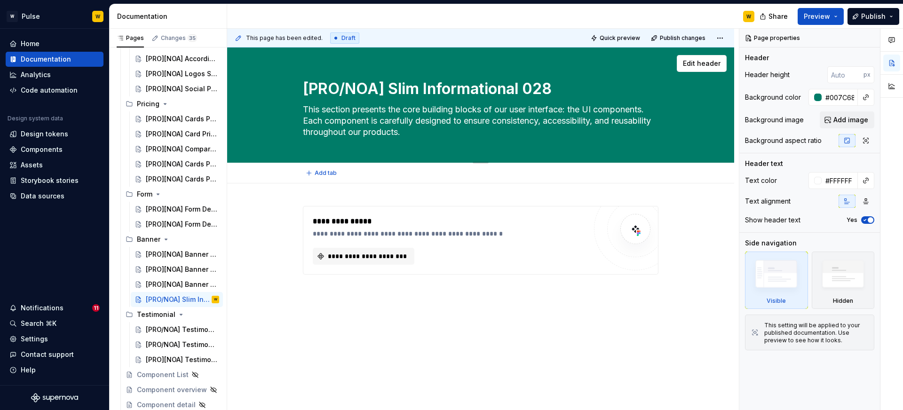
drag, startPoint x: 323, startPoint y: 87, endPoint x: 328, endPoint y: 86, distance: 4.7
click at [328, 86] on textarea "[PRO/NOA] Slim Informational 028" at bounding box center [479, 89] width 356 height 23
drag, startPoint x: 386, startPoint y: 88, endPoint x: 303, endPoint y: 88, distance: 83.2
click at [303, 88] on textarea "[PRO/NOA] Slim Informational 028" at bounding box center [479, 89] width 356 height 23
paste textarea "]["
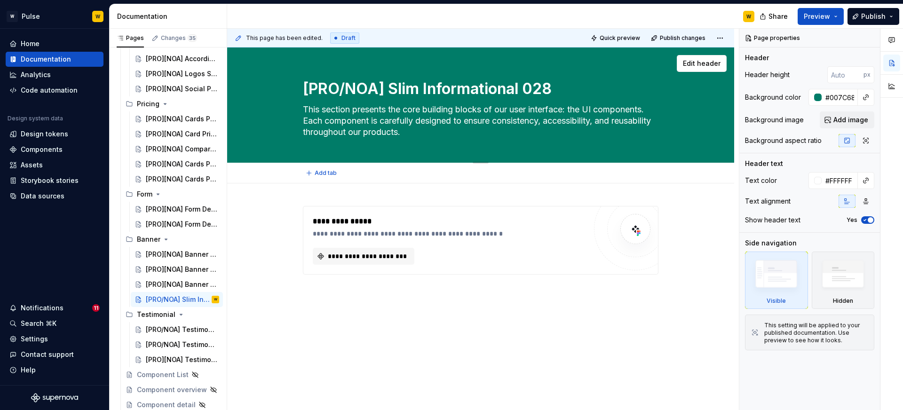
type textarea "*"
type textarea "[PRO][NOA] Slim Informational 028"
type textarea "*"
type textarea "[PRO][NOA] Slim Informational 028"
click at [165, 333] on div "[PRO/NOA] Testimonial Default 008" at bounding box center [168, 329] width 45 height 9
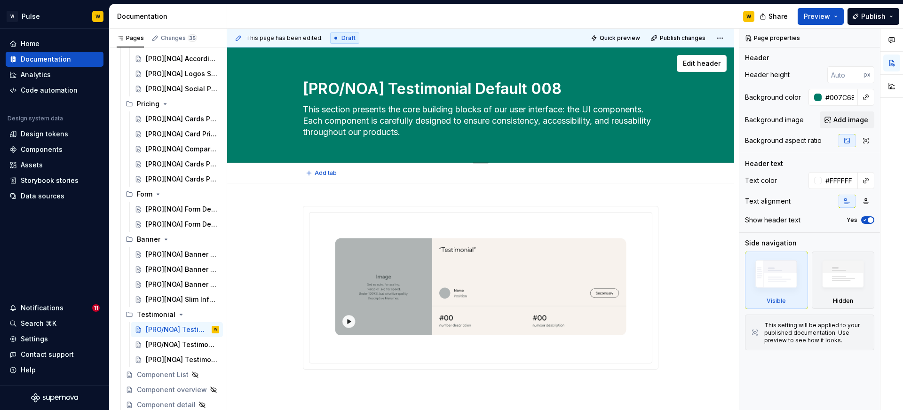
drag, startPoint x: 306, startPoint y: 86, endPoint x: 384, endPoint y: 86, distance: 78.5
click at [384, 85] on textarea "[PRO/NOA] Testimonial Default 008" at bounding box center [479, 89] width 356 height 23
paste textarea "]["
type textarea "*"
type textarea "[PRO][NOA] Testimonial Default 008"
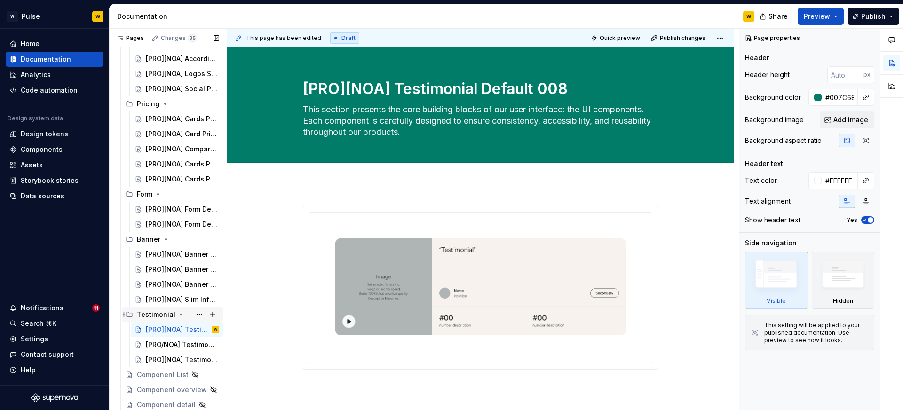
type textarea "*"
type textarea "[PRO][NOA] Testimonial Default 008"
click at [163, 342] on div "[PRO/NOA] Testimonials Carousel 018" at bounding box center [168, 344] width 45 height 9
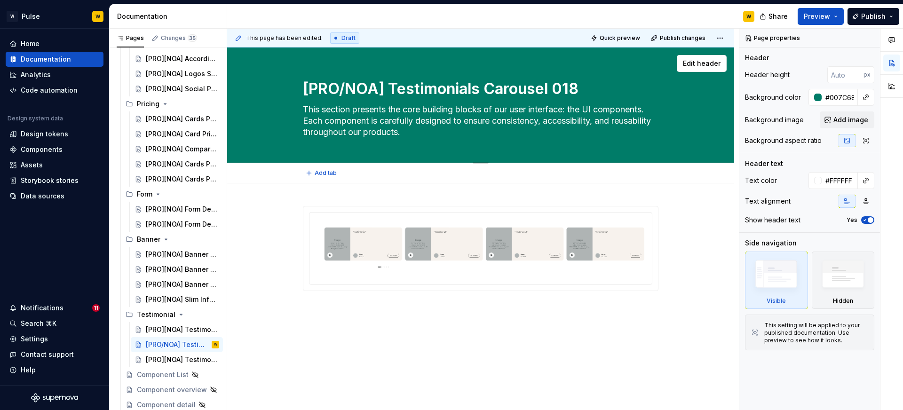
drag, startPoint x: 368, startPoint y: 87, endPoint x: 306, endPoint y: 88, distance: 62.1
click at [306, 88] on textarea "[PRO/NOA] Testimonials Carousel 018" at bounding box center [479, 89] width 356 height 23
paste textarea "]["
type textarea "*"
type textarea "[PRO][NOA] Testimonials Carousel 018"
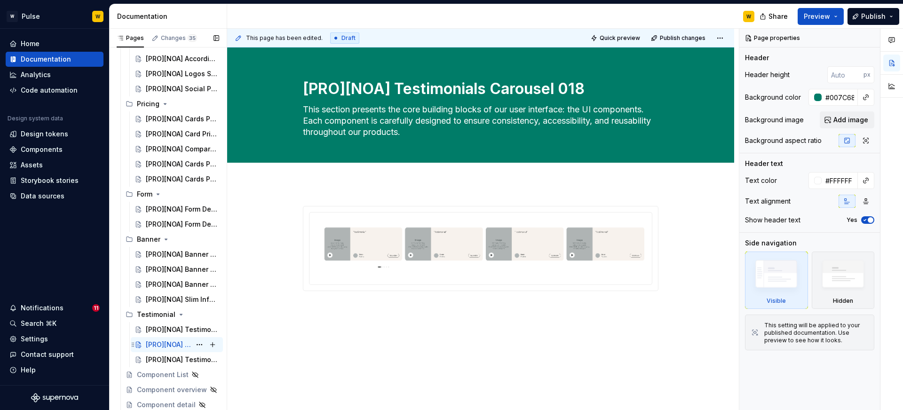
type textarea "*"
type textarea "[PRO][NOA] Testimonials Carousel 018"
click at [168, 359] on div "[PRO][NOA] Testimonial Simple 019" at bounding box center [168, 359] width 45 height 9
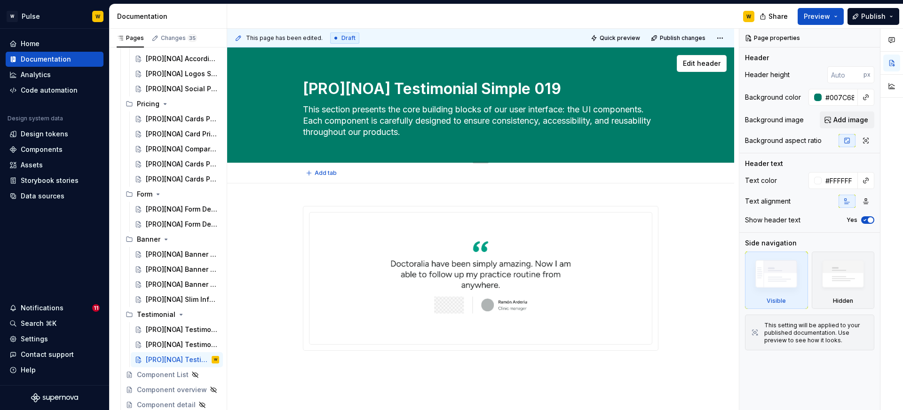
drag, startPoint x: 392, startPoint y: 86, endPoint x: 290, endPoint y: 108, distance: 104.0
click at [322, 87] on textarea "[PRO][NOA] Testimonial Simple 019" at bounding box center [479, 89] width 356 height 23
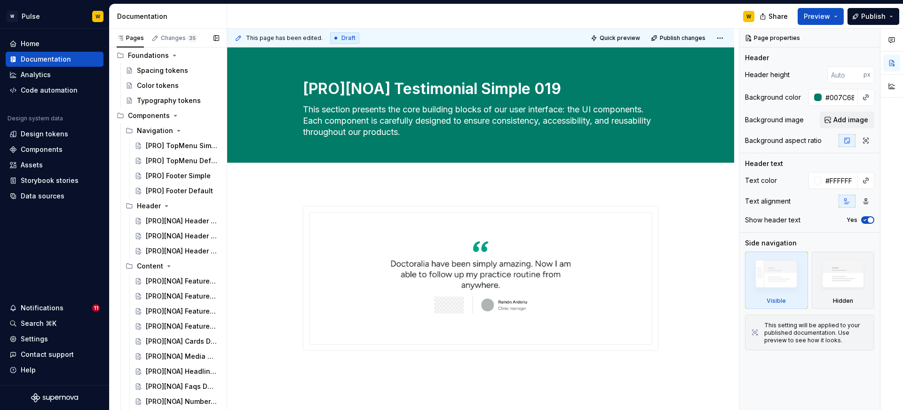
scroll to position [32, 0]
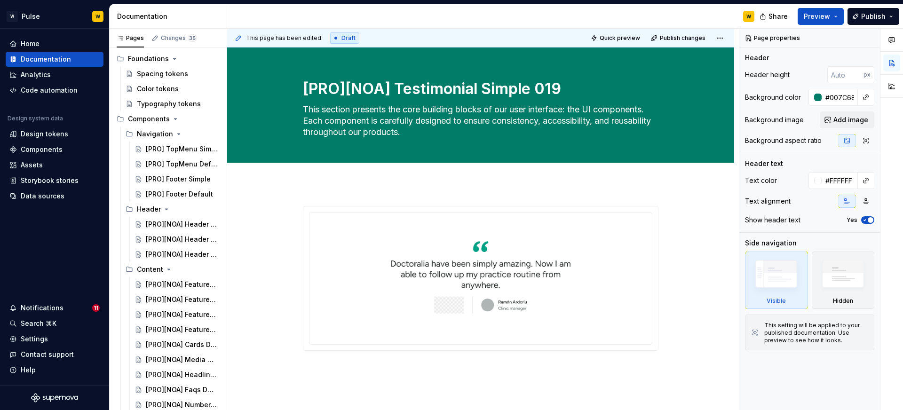
click at [389, 196] on div at bounding box center [480, 333] width 507 height 301
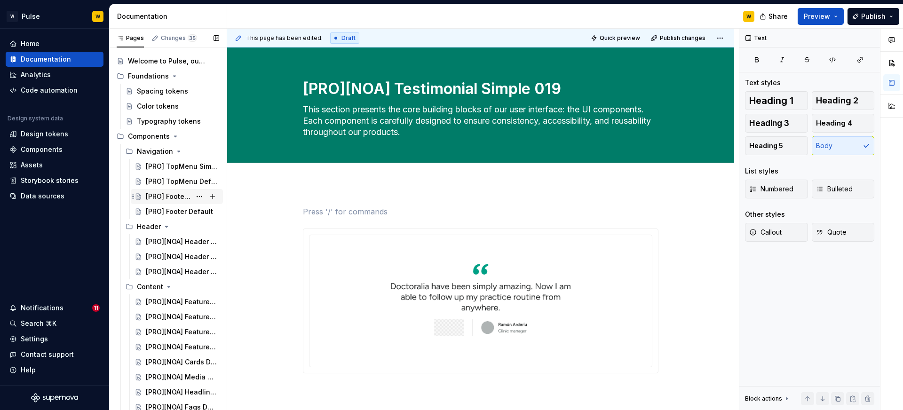
scroll to position [0, 0]
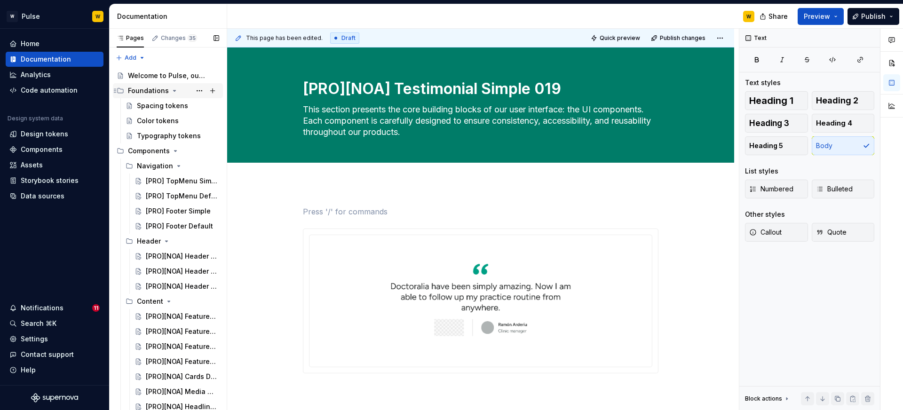
type textarea "*"
click at [55, 148] on div "Components" at bounding box center [42, 149] width 42 height 9
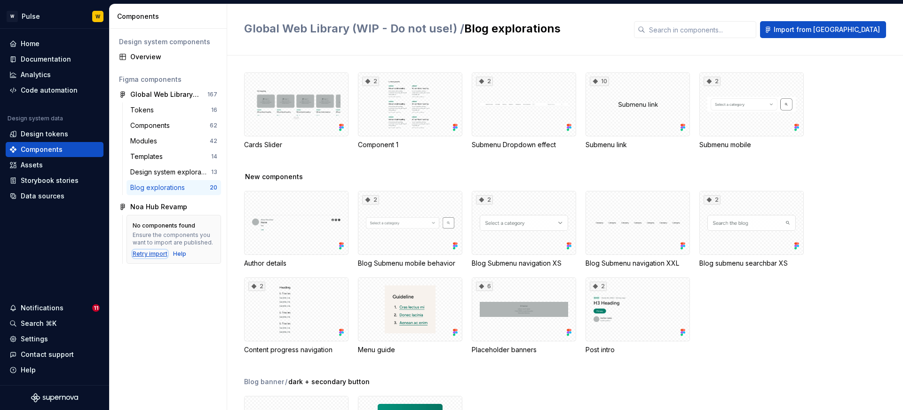
click at [142, 252] on div "Retry import" at bounding box center [150, 254] width 35 height 8
